Goal: Information Seeking & Learning: Understand process/instructions

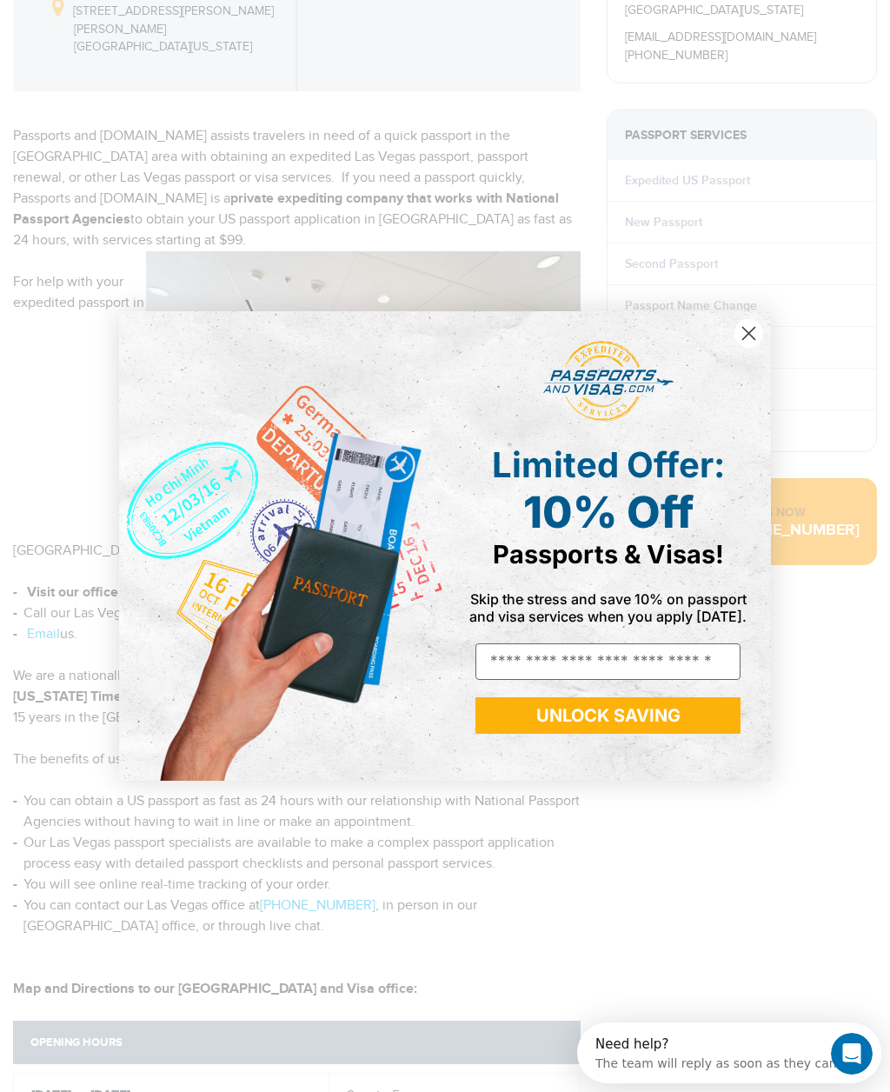
click at [753, 328] on icon "Close dialog" at bounding box center [749, 334] width 12 height 12
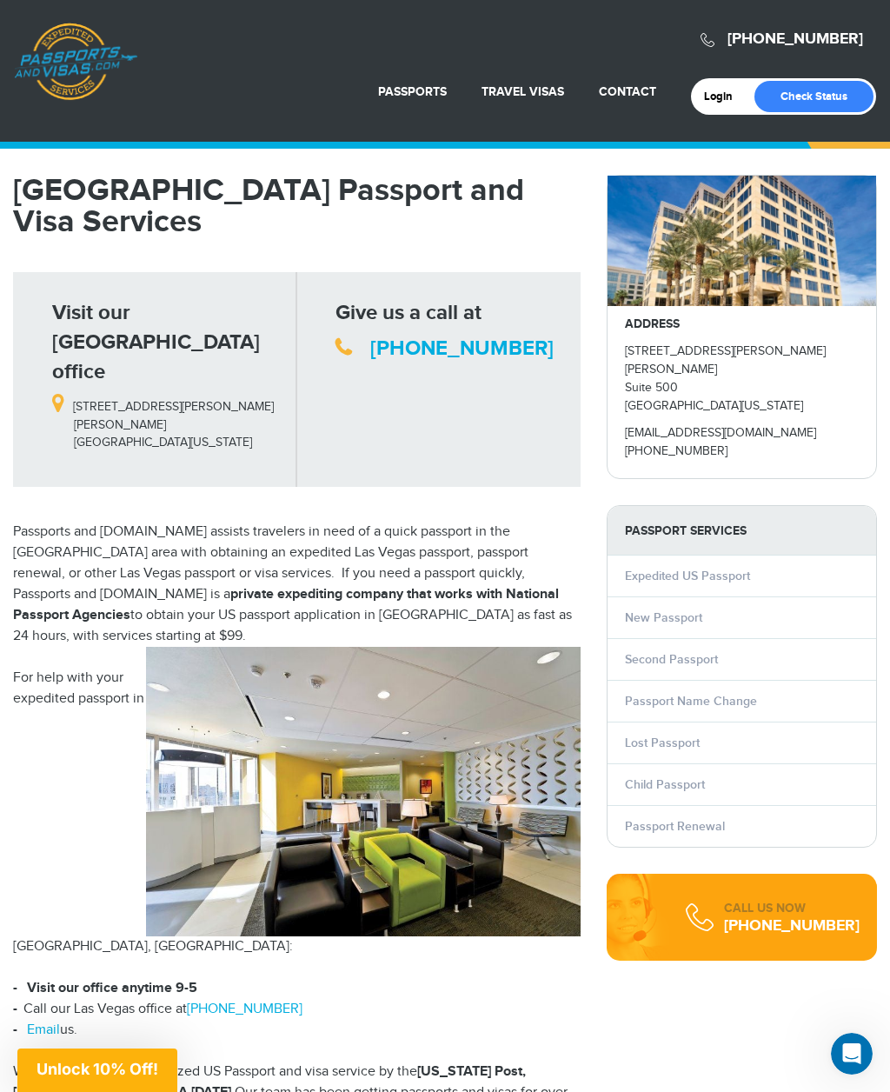
click at [846, 412] on div "ADDRESS [STREET_ADDRESS][PERSON_NAME][PERSON_NAME][US_STATE] [EMAIL_ADDRESS][DO…" at bounding box center [741, 392] width 269 height 172
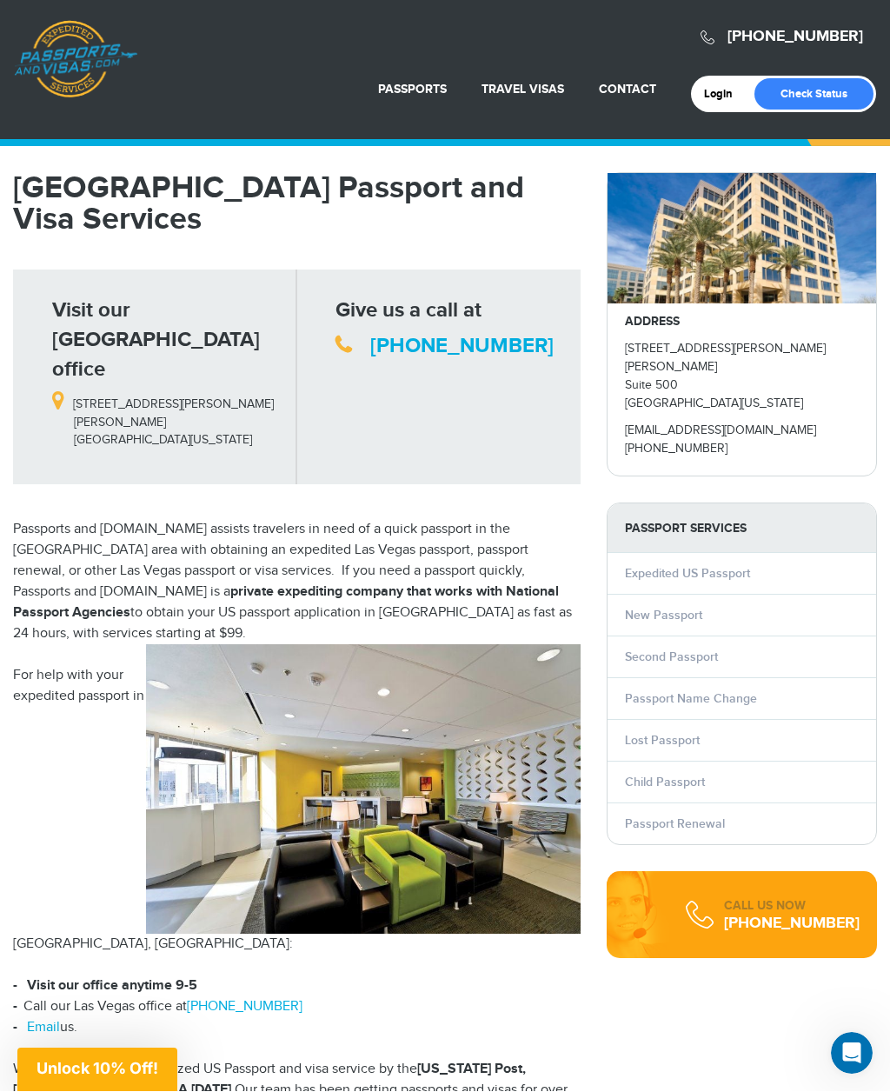
scroll to position [17, 0]
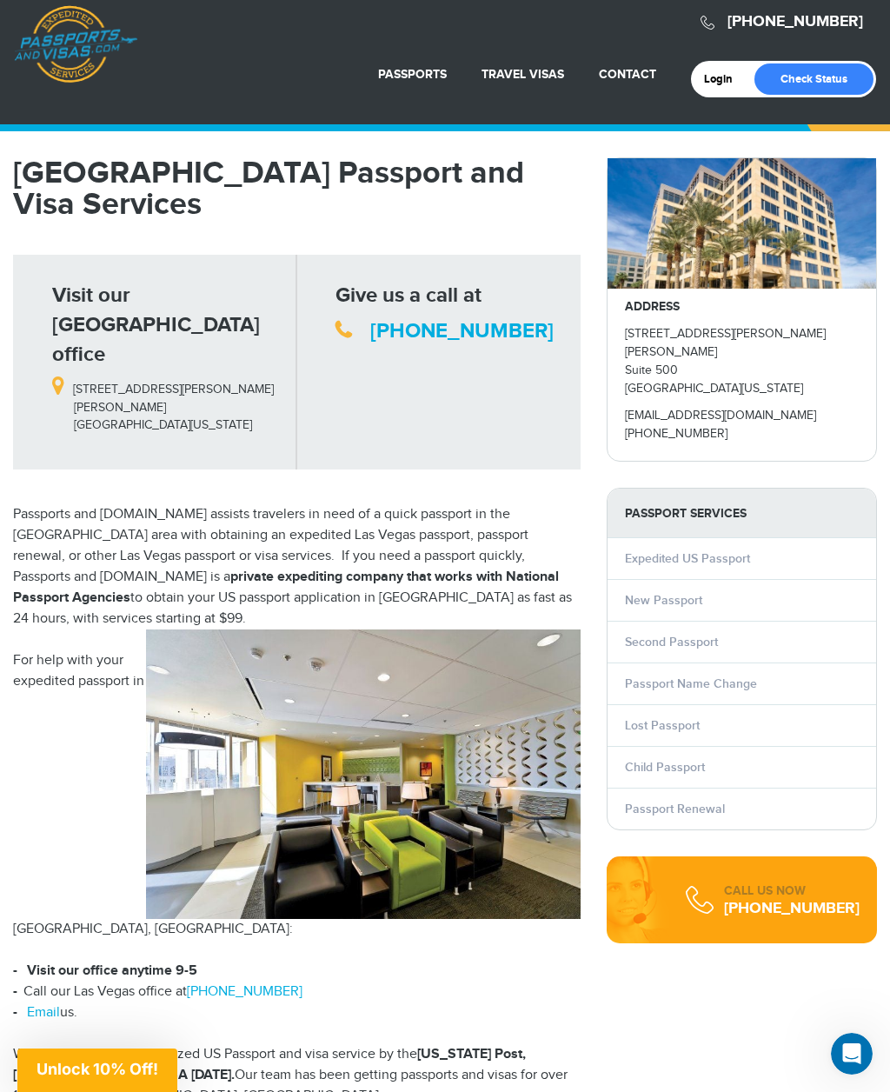
click at [187, 983] on link "[PHONE_NUMBER]" at bounding box center [245, 991] width 116 height 17
click at [707, 552] on link "Expedited US Passport" at bounding box center [687, 559] width 125 height 15
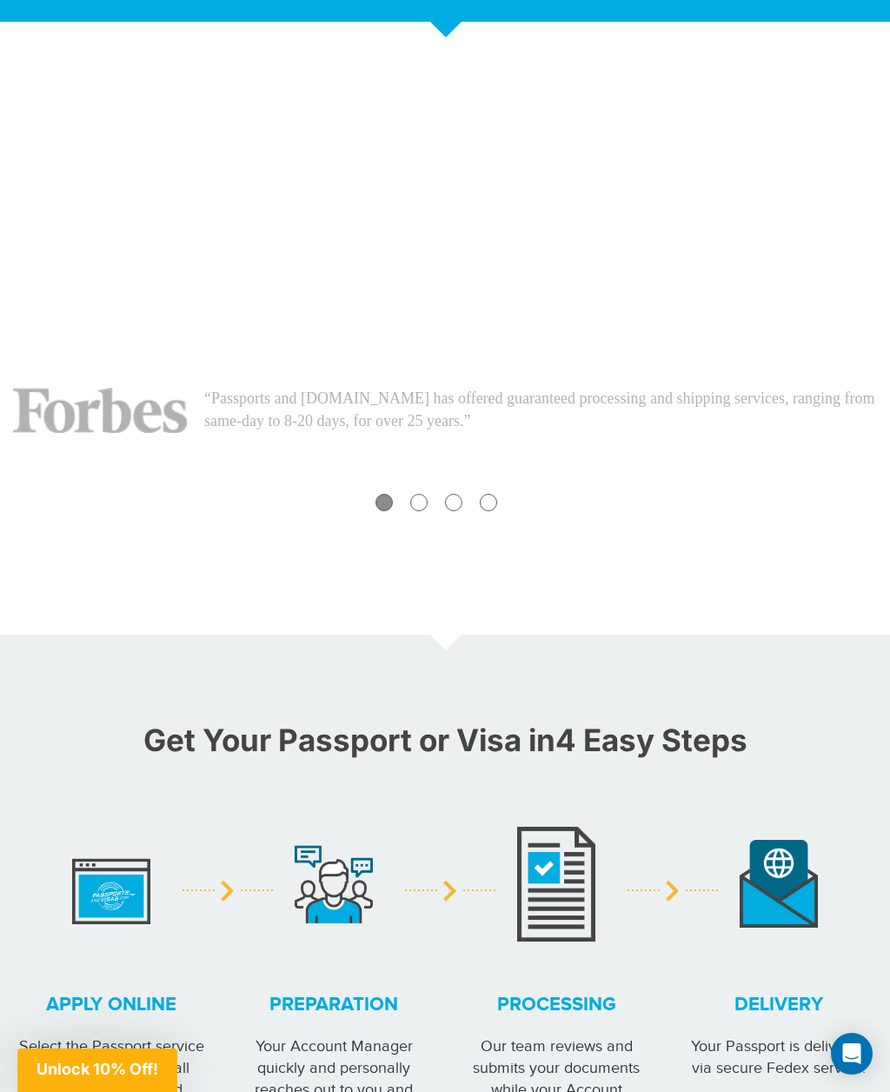
scroll to position [408, 0]
click at [92, 1077] on span "Unlock 10% Off!" at bounding box center [98, 1068] width 122 height 18
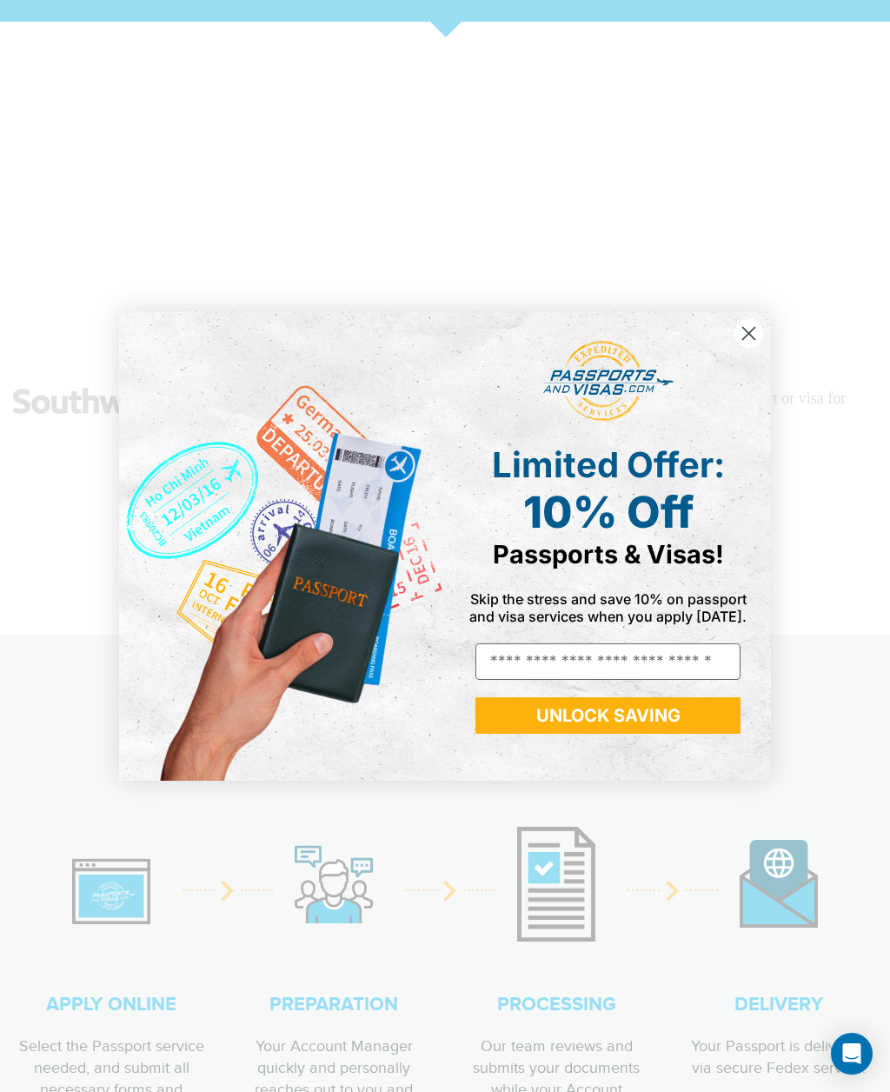
click at [747, 322] on circle "Close dialog" at bounding box center [748, 333] width 29 height 29
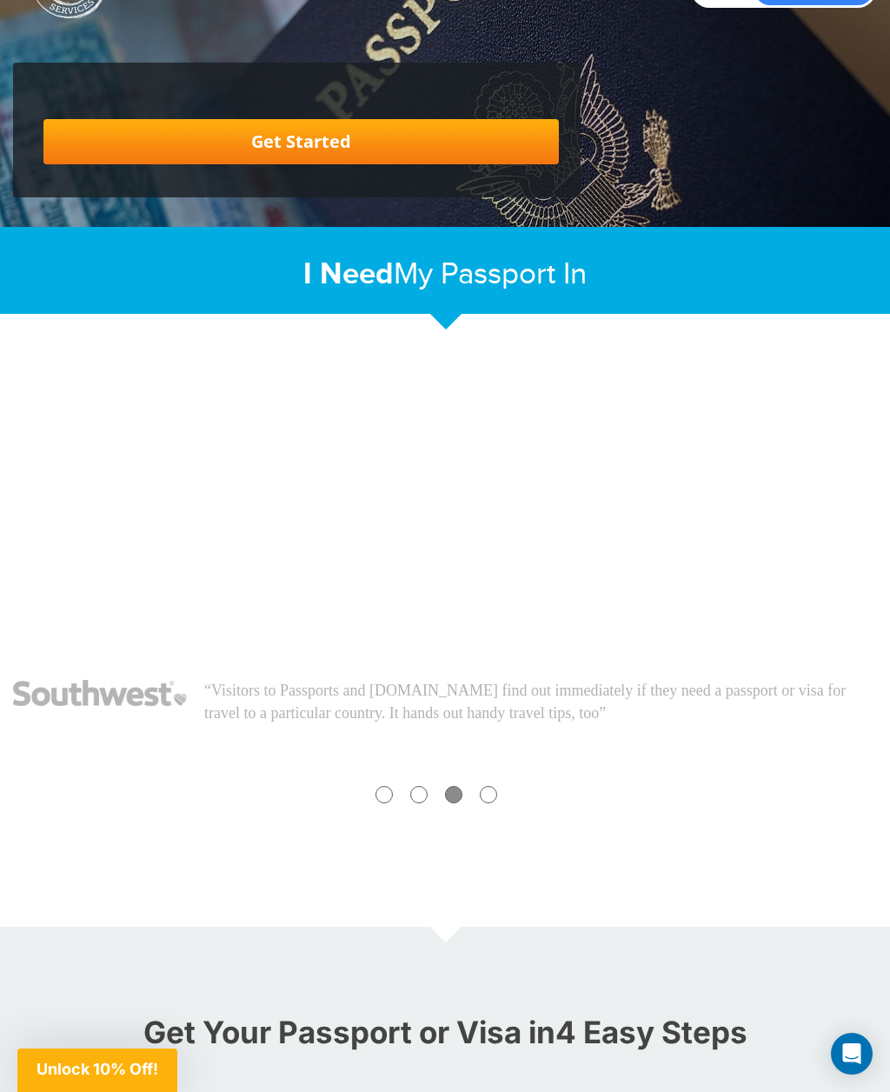
scroll to position [0, 0]
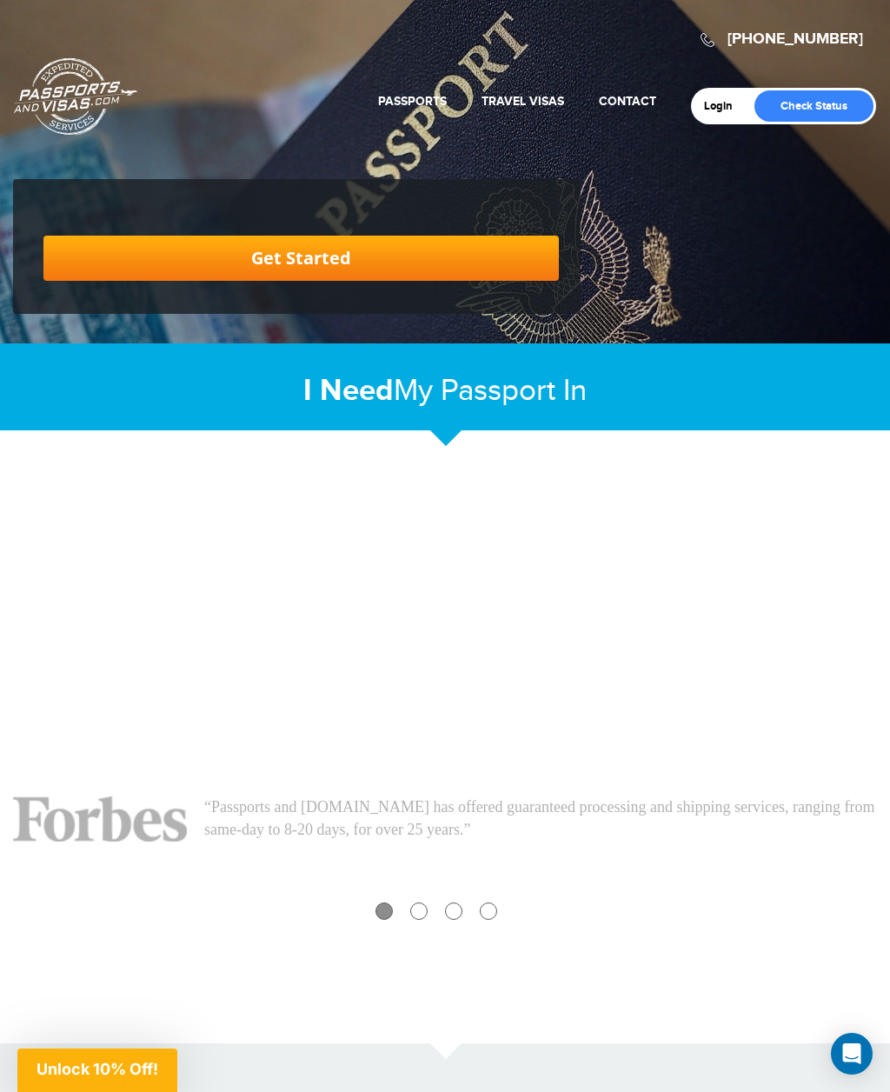
click at [364, 188] on link "New Passport" at bounding box center [374, 186] width 180 height 43
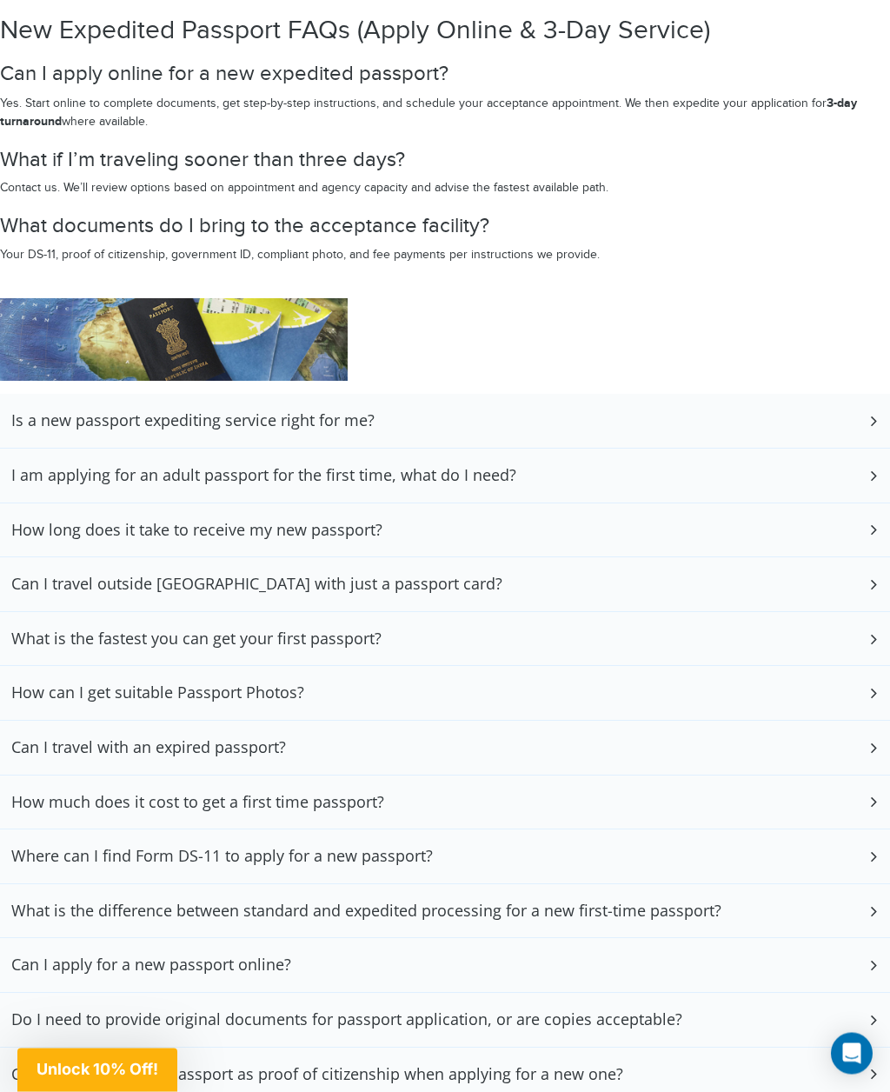
scroll to position [3409, 0]
